Goal: Task Accomplishment & Management: Use online tool/utility

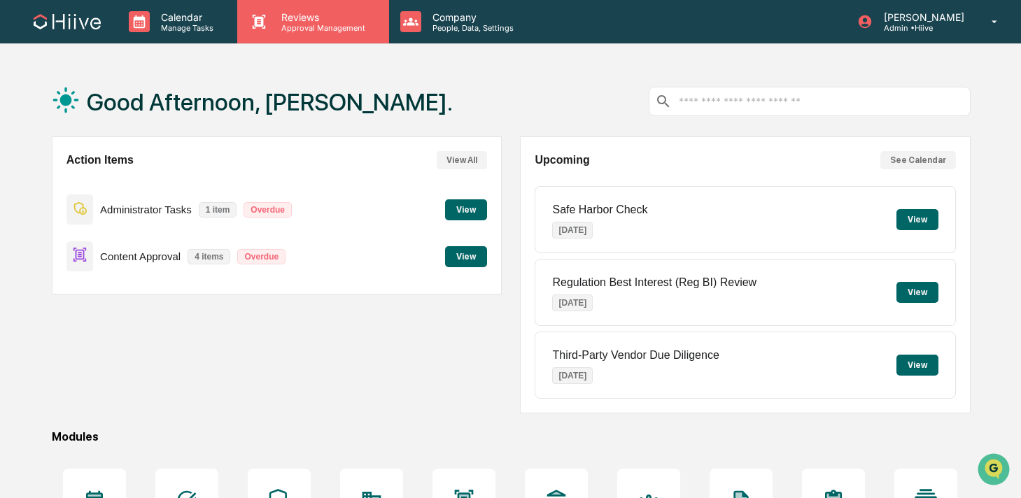
click at [292, 22] on p "Reviews" at bounding box center [321, 17] width 102 height 12
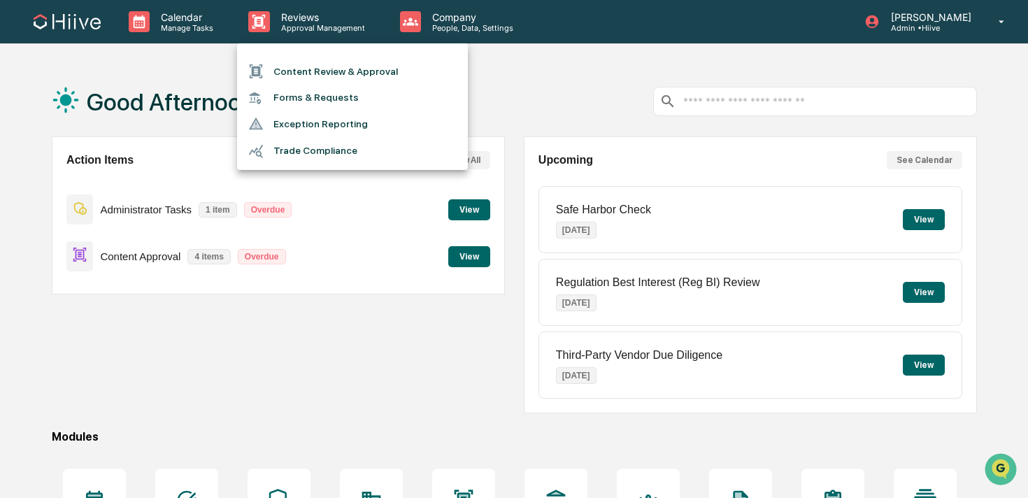
click at [292, 70] on li "Content Review & Approval" at bounding box center [352, 71] width 231 height 27
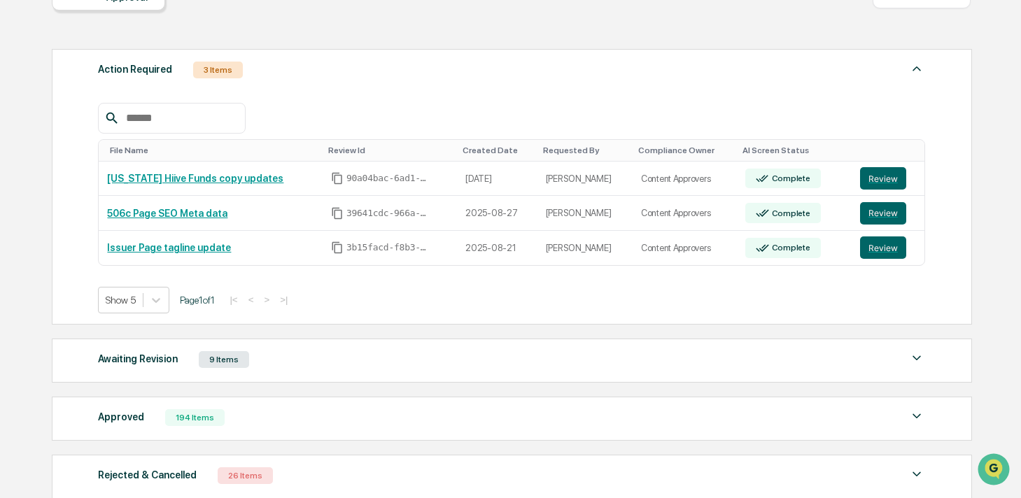
scroll to position [243, 0]
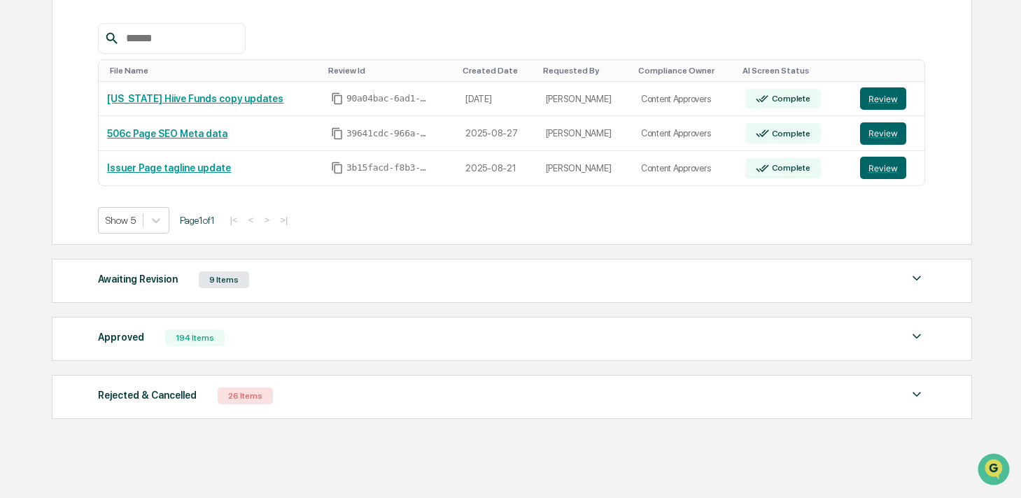
click at [267, 292] on div "Awaiting Revision 9 Items File Name Review Id Created Date Requested By Complia…" at bounding box center [512, 281] width 920 height 44
click at [306, 285] on div "Awaiting Revision 9 Items" at bounding box center [511, 280] width 827 height 20
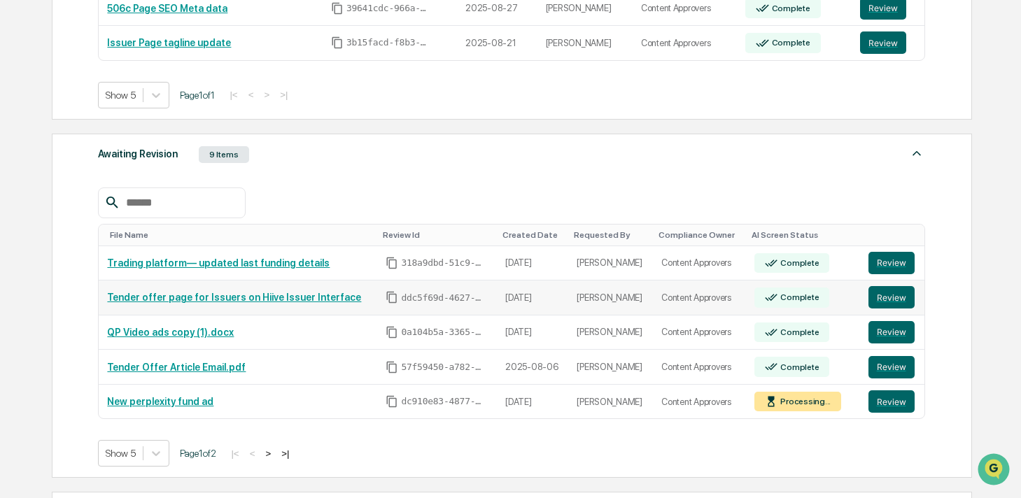
scroll to position [397, 0]
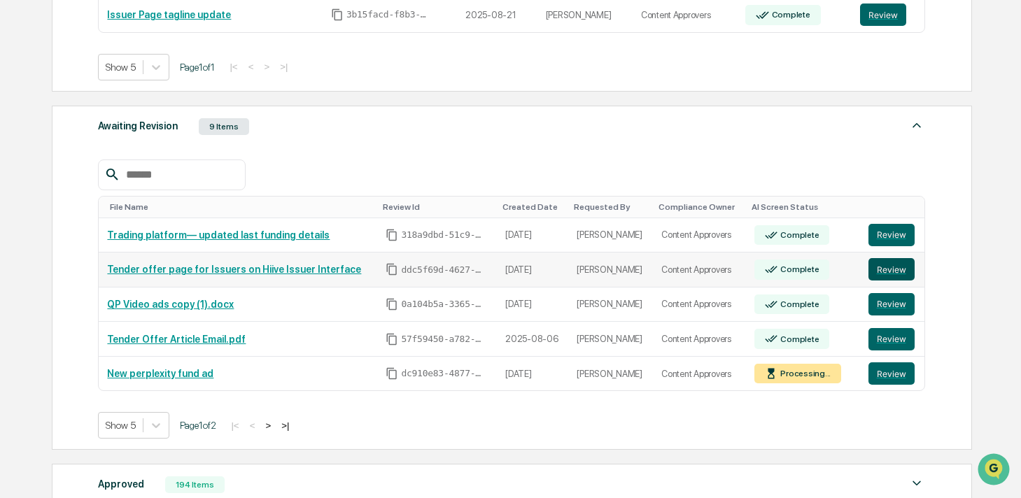
click at [877, 270] on button "Review" at bounding box center [891, 269] width 46 height 22
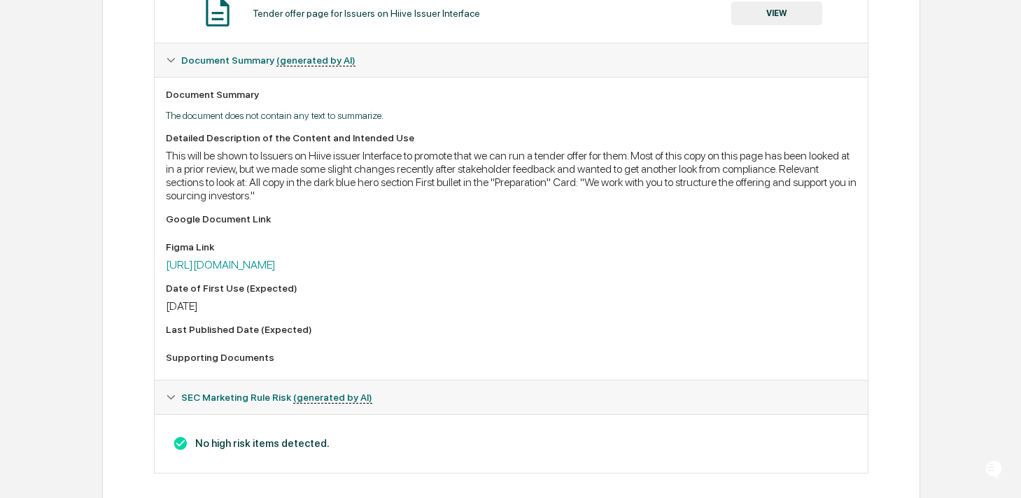
scroll to position [338, 0]
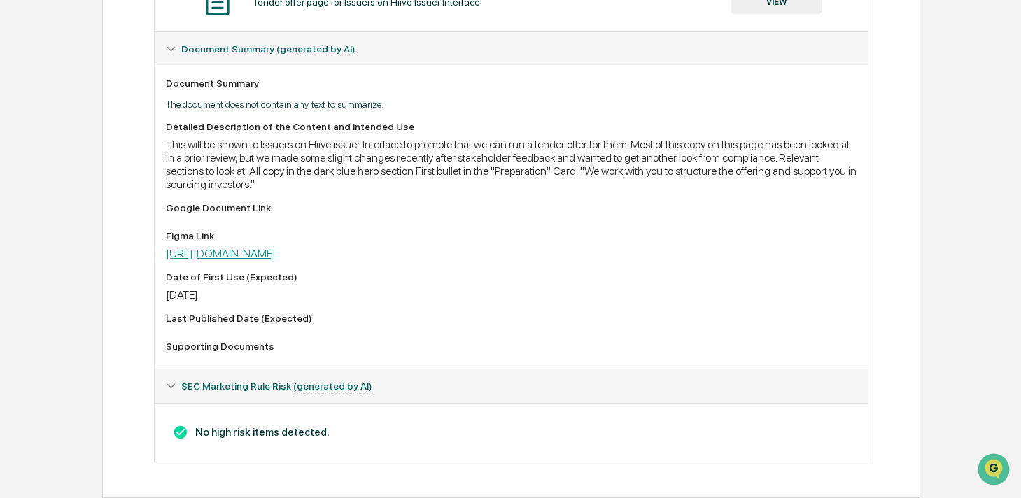
click at [276, 249] on link "https://www.figma.com/design/CGhGKtQjeiZ2qp6VUSuXBW/%F0%9F%8C%B8-PROD--%3E-Hiiv…" at bounding box center [221, 253] width 110 height 13
